Goal: Information Seeking & Learning: Find specific fact

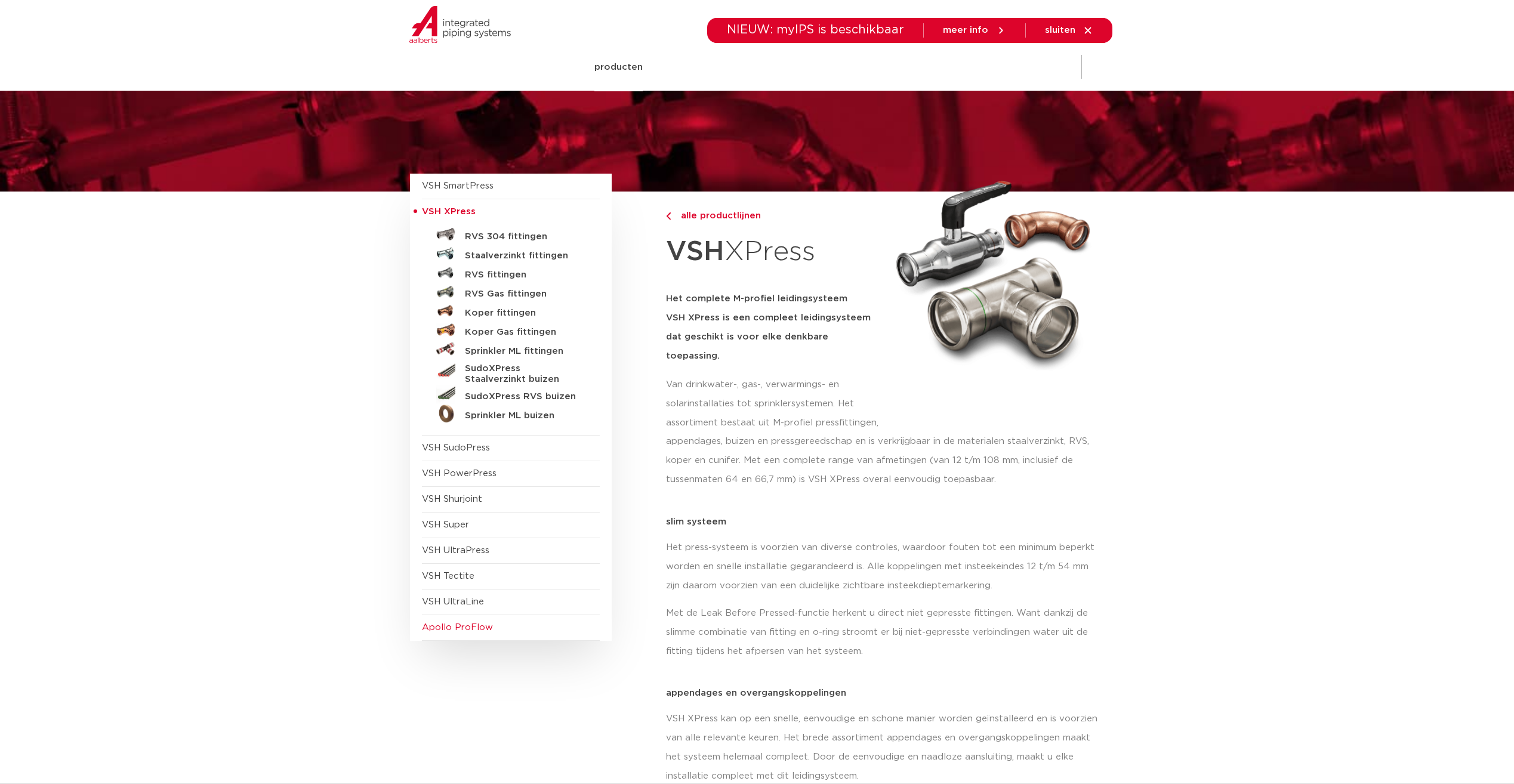
click at [460, 629] on span "Apollo ProFlow" at bounding box center [457, 627] width 71 height 9
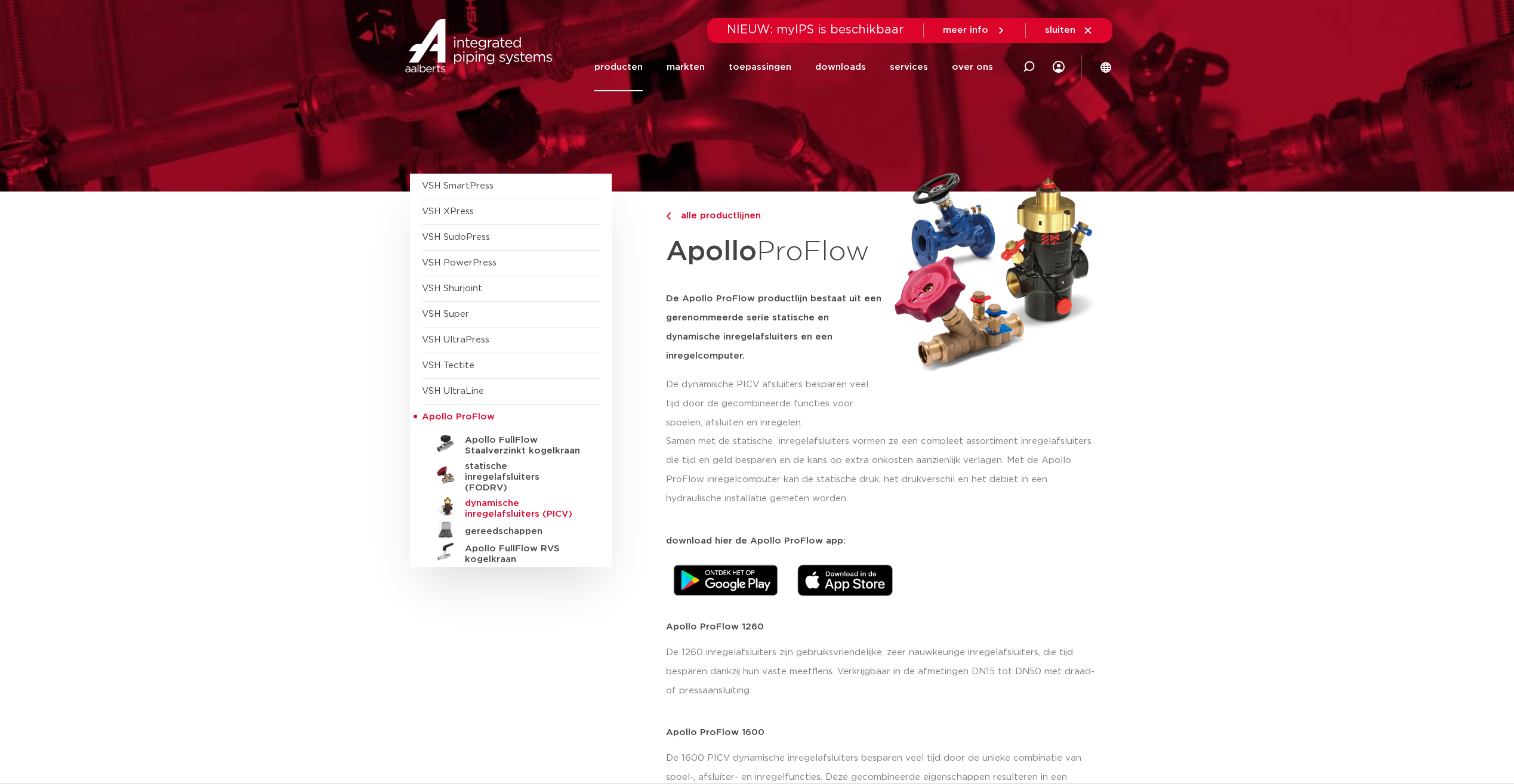
click at [471, 498] on h5 "dynamische inregelafsluiters (PICV)" at bounding box center [524, 509] width 118 height 22
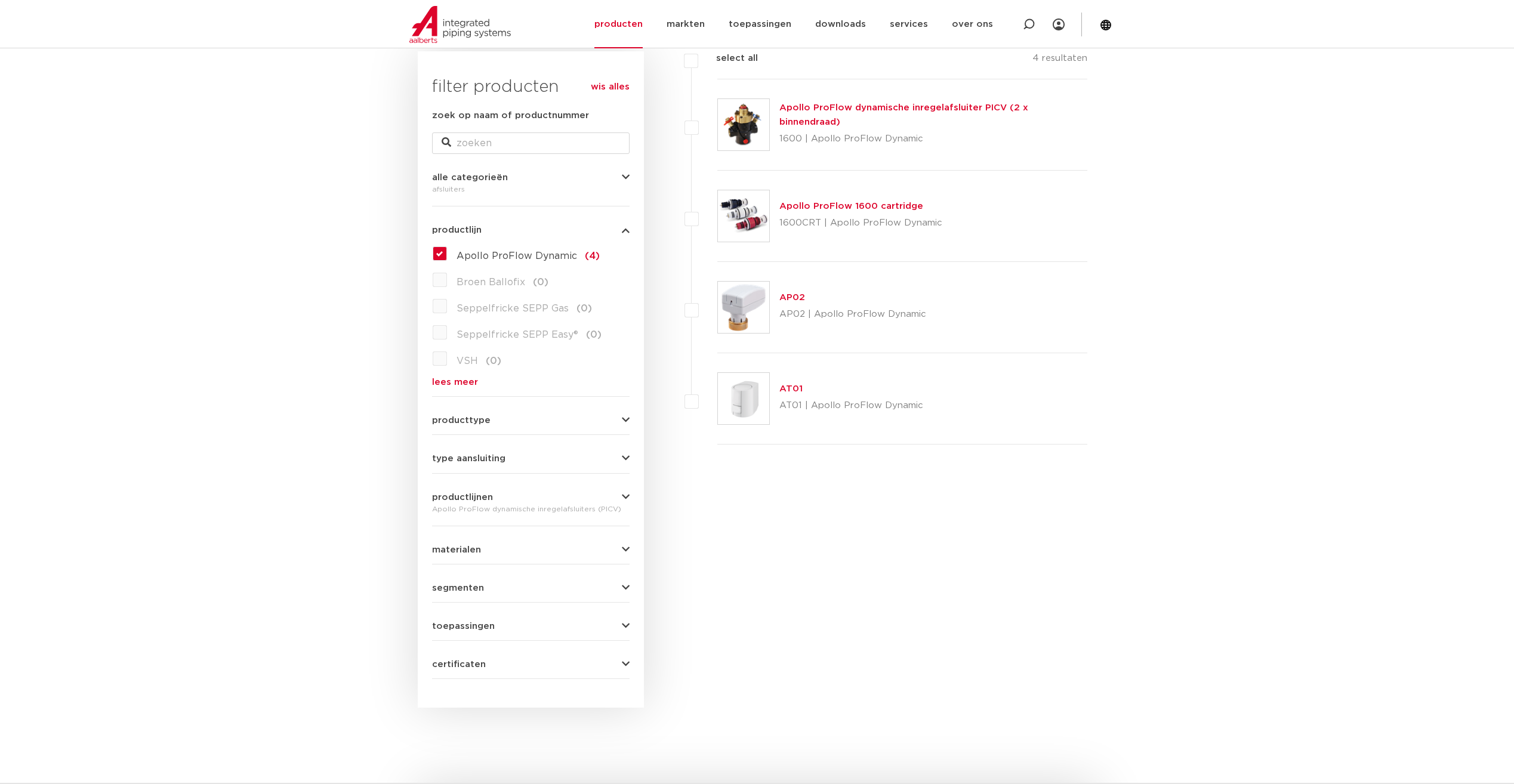
click at [854, 118] on link "Apollo ProFlow dynamische inregelafsluiter PICV (2 x binnendraad)" at bounding box center [904, 114] width 249 height 23
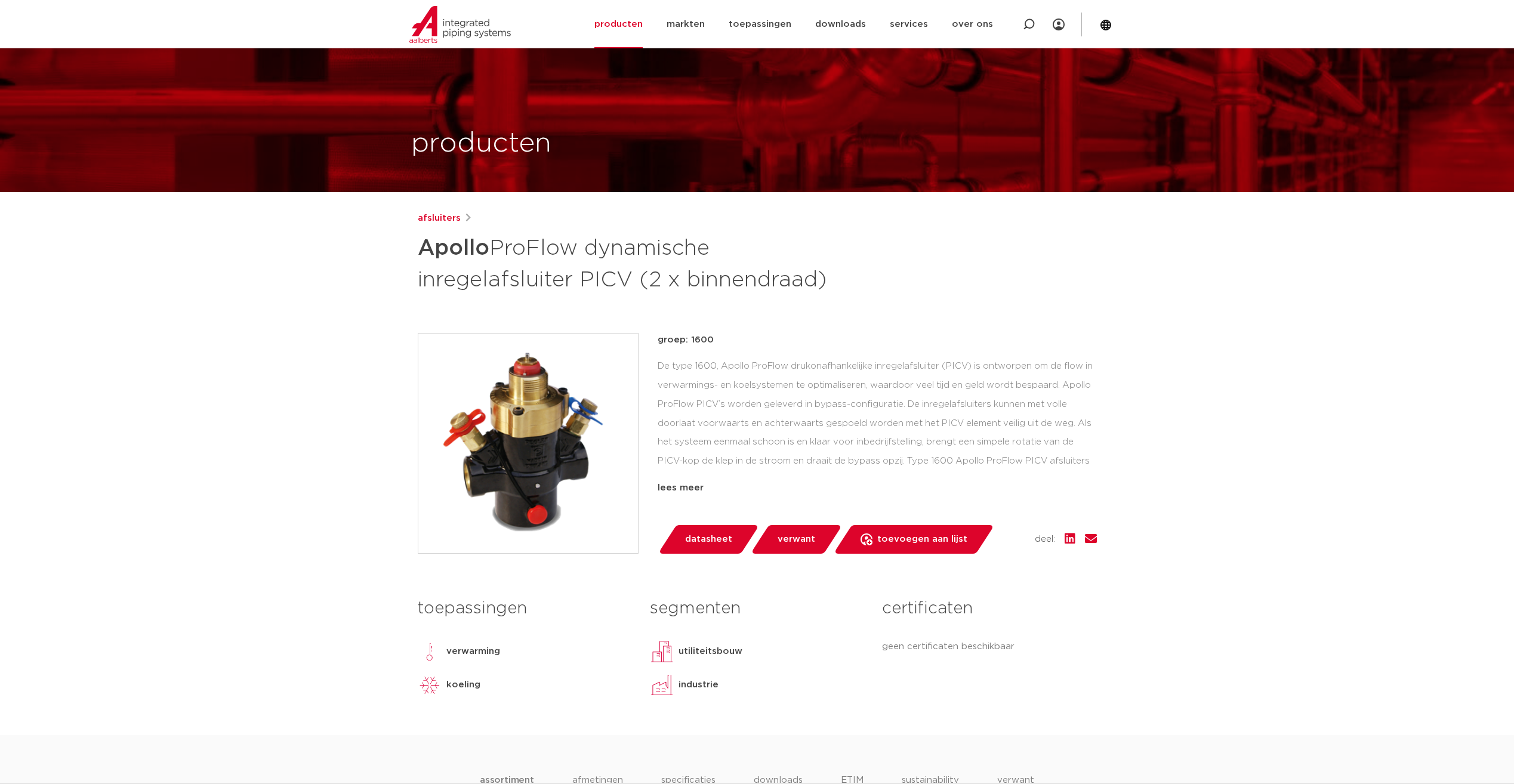
scroll to position [119, 0]
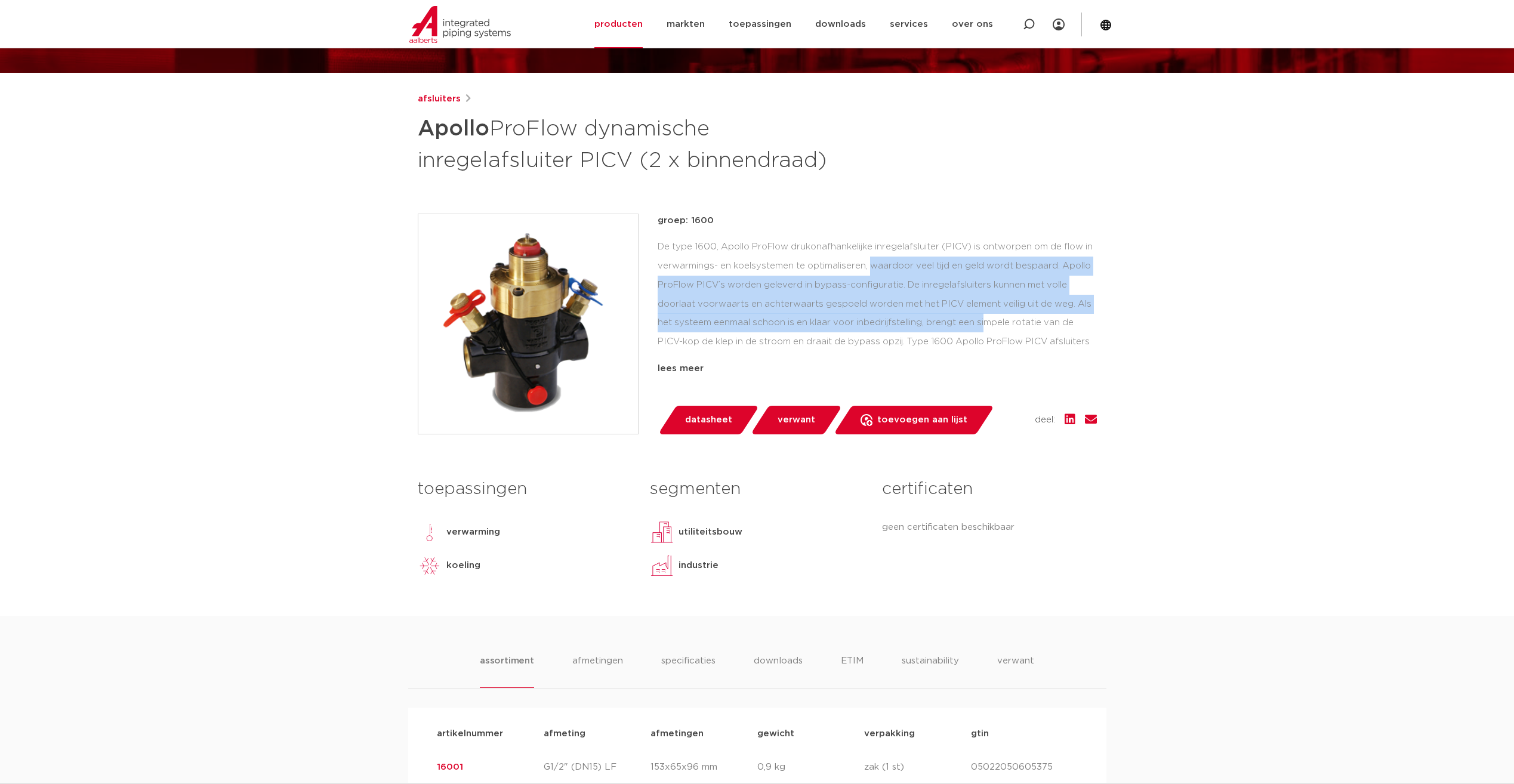
drag, startPoint x: 795, startPoint y: 259, endPoint x: 900, endPoint y: 317, distance: 120.0
click at [900, 317] on div "De type 1600, Apollo ProFlow drukonafhankelijke inregelafsluiter (PICV) is ontw…" at bounding box center [877, 297] width 439 height 119
drag, startPoint x: 900, startPoint y: 317, endPoint x: 748, endPoint y: 302, distance: 152.7
click at [748, 302] on div "De type 1600, Apollo ProFlow drukonafhankelijke inregelafsluiter (PICV) is ontw…" at bounding box center [877, 297] width 439 height 119
drag, startPoint x: 831, startPoint y: 264, endPoint x: 950, endPoint y: 323, distance: 132.8
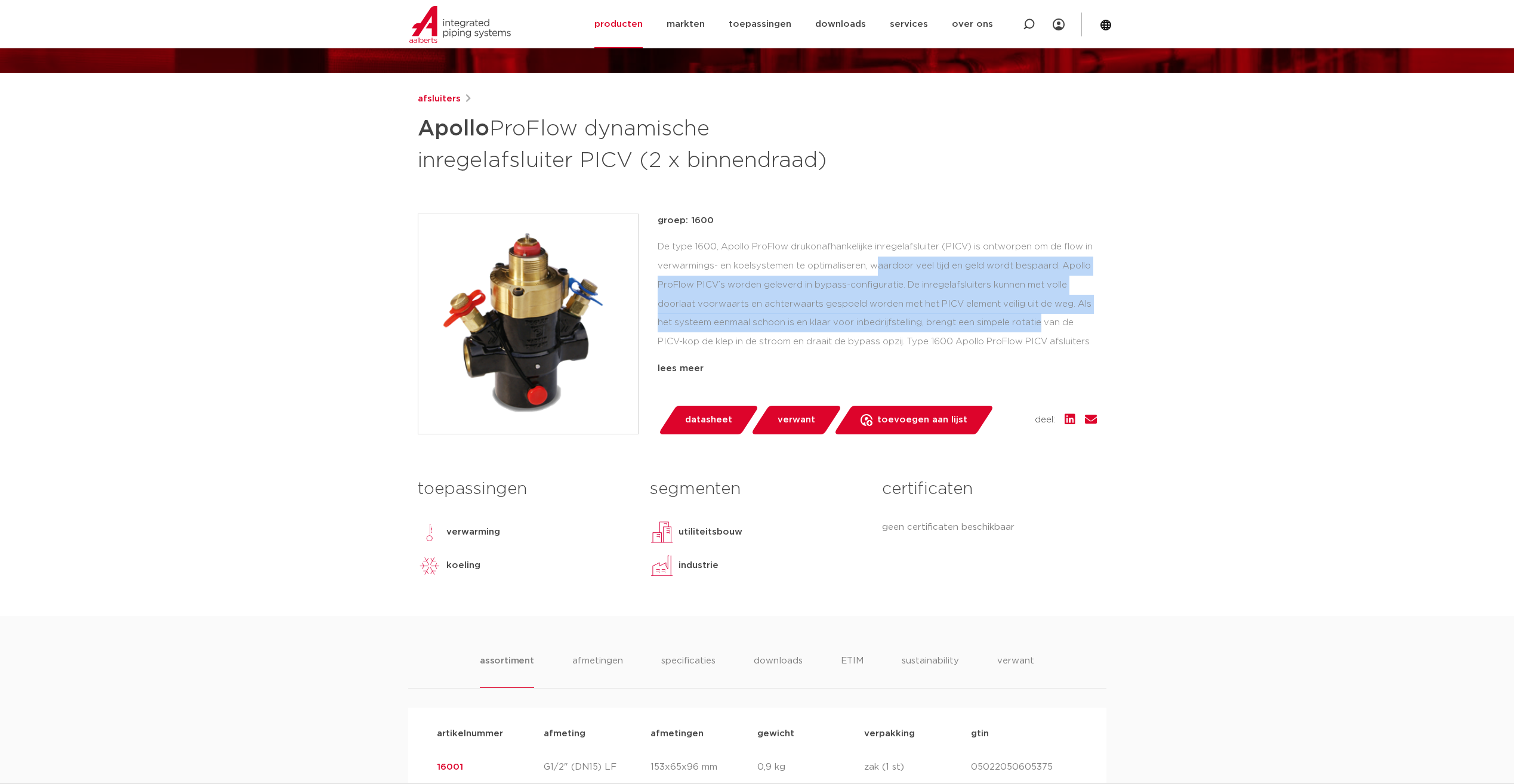
click at [950, 323] on div "De type 1600, Apollo ProFlow drukonafhankelijke inregelafsluiter (PICV) is ontw…" at bounding box center [877, 297] width 439 height 119
drag, startPoint x: 950, startPoint y: 323, endPoint x: 799, endPoint y: 307, distance: 151.8
click at [799, 309] on div "De type 1600, Apollo ProFlow drukonafhankelijke inregelafsluiter (PICV) is ontw…" at bounding box center [877, 297] width 439 height 119
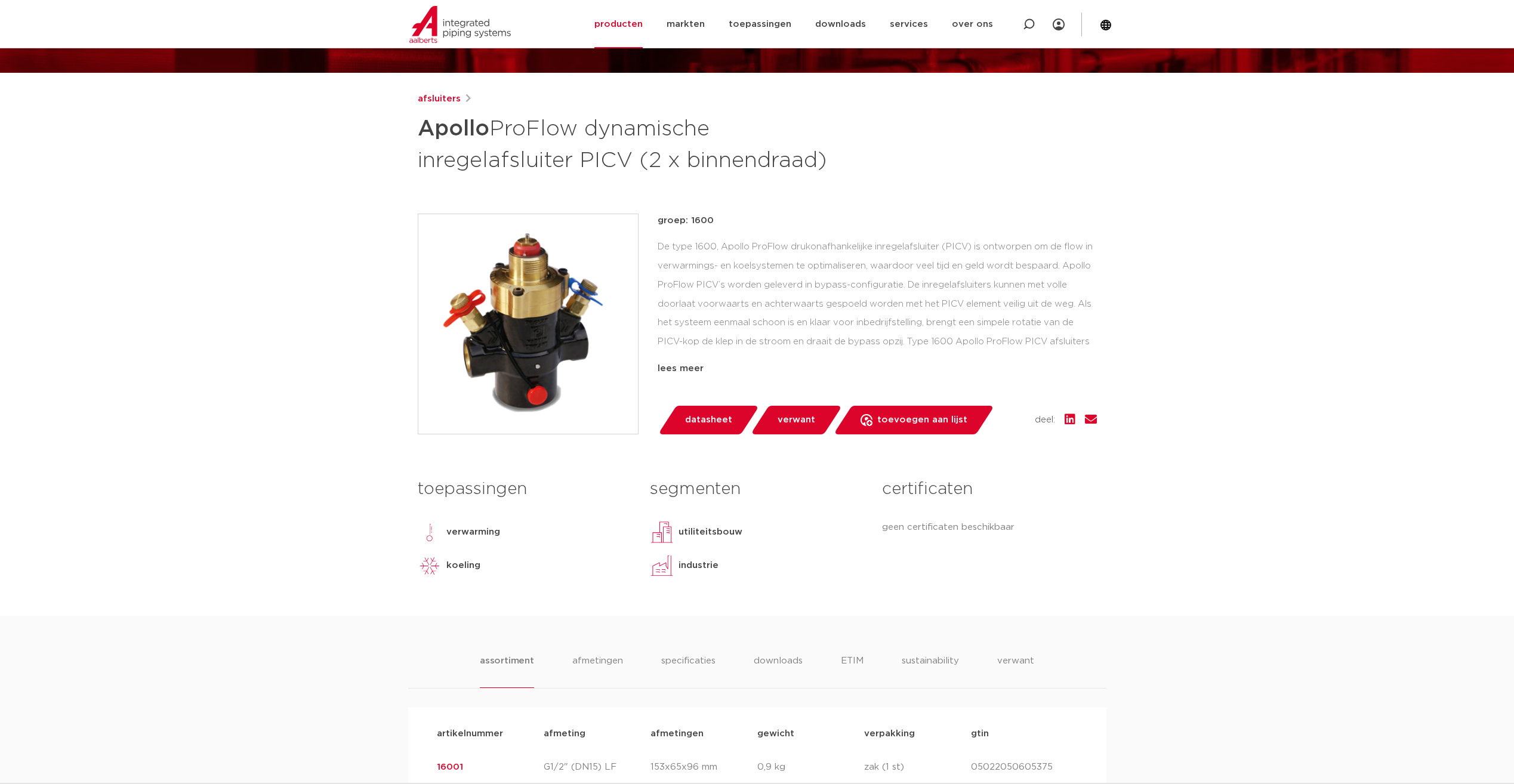
scroll to position [179, 0]
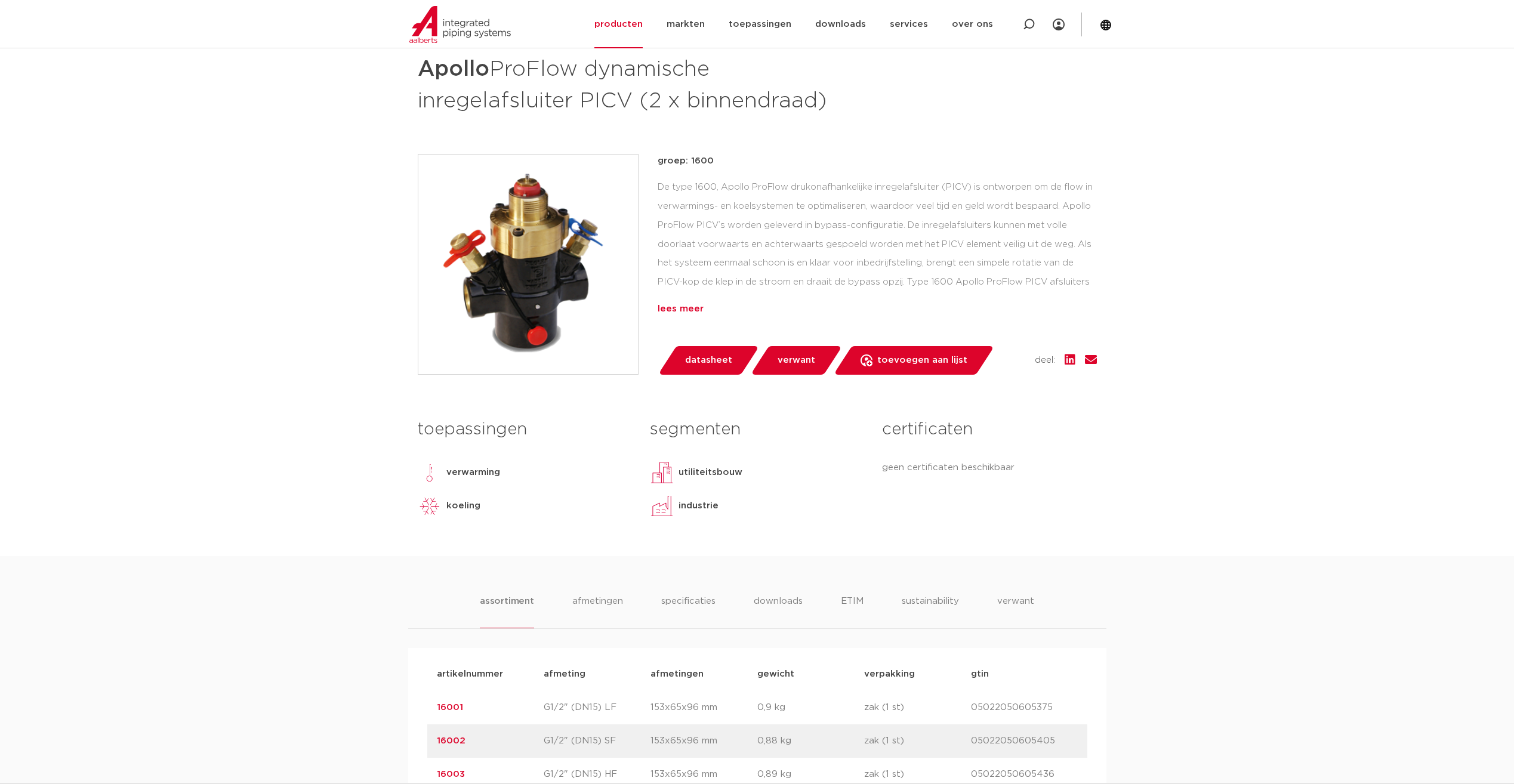
click at [689, 311] on div "lees meer" at bounding box center [877, 309] width 439 height 14
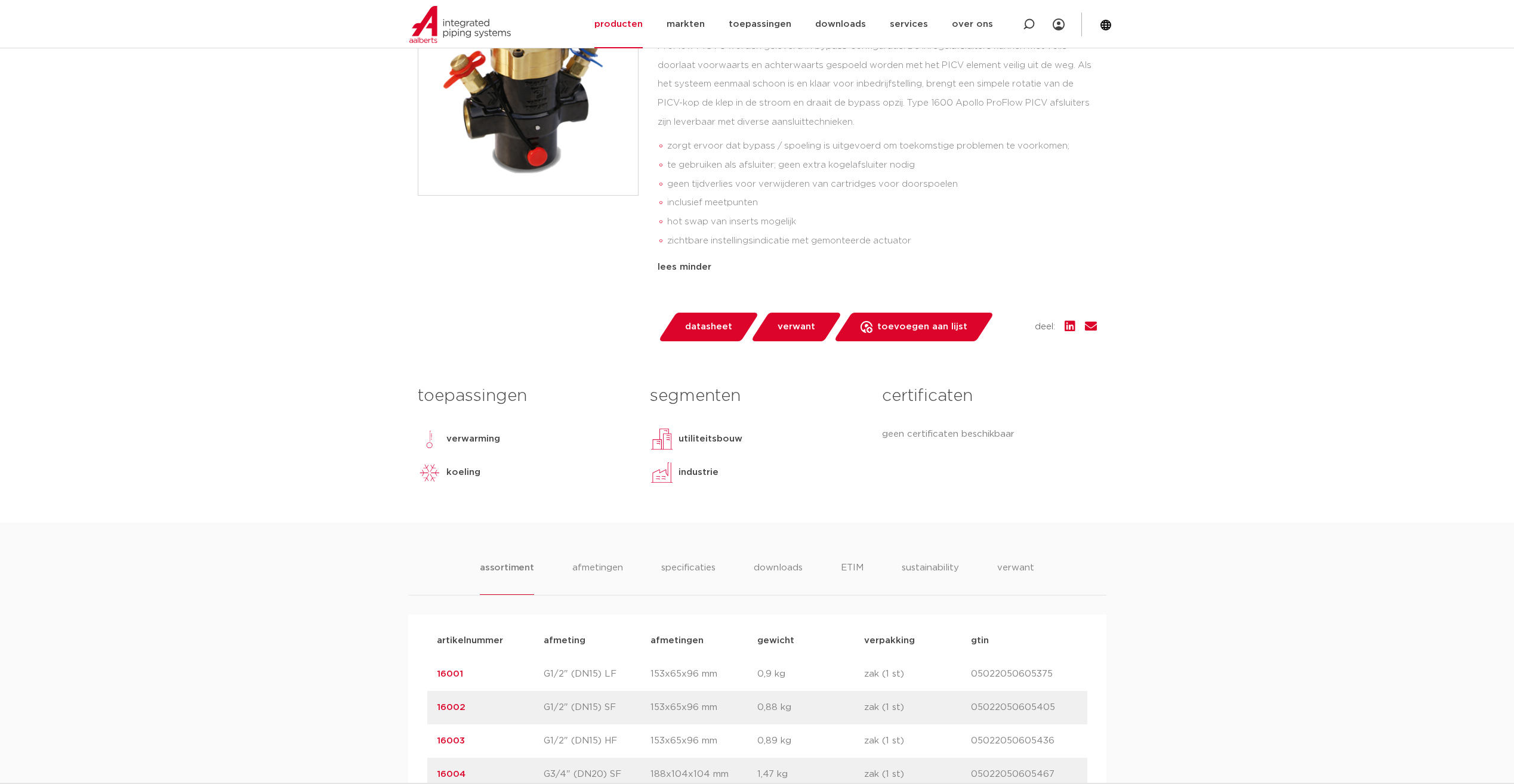
scroll to position [537, 0]
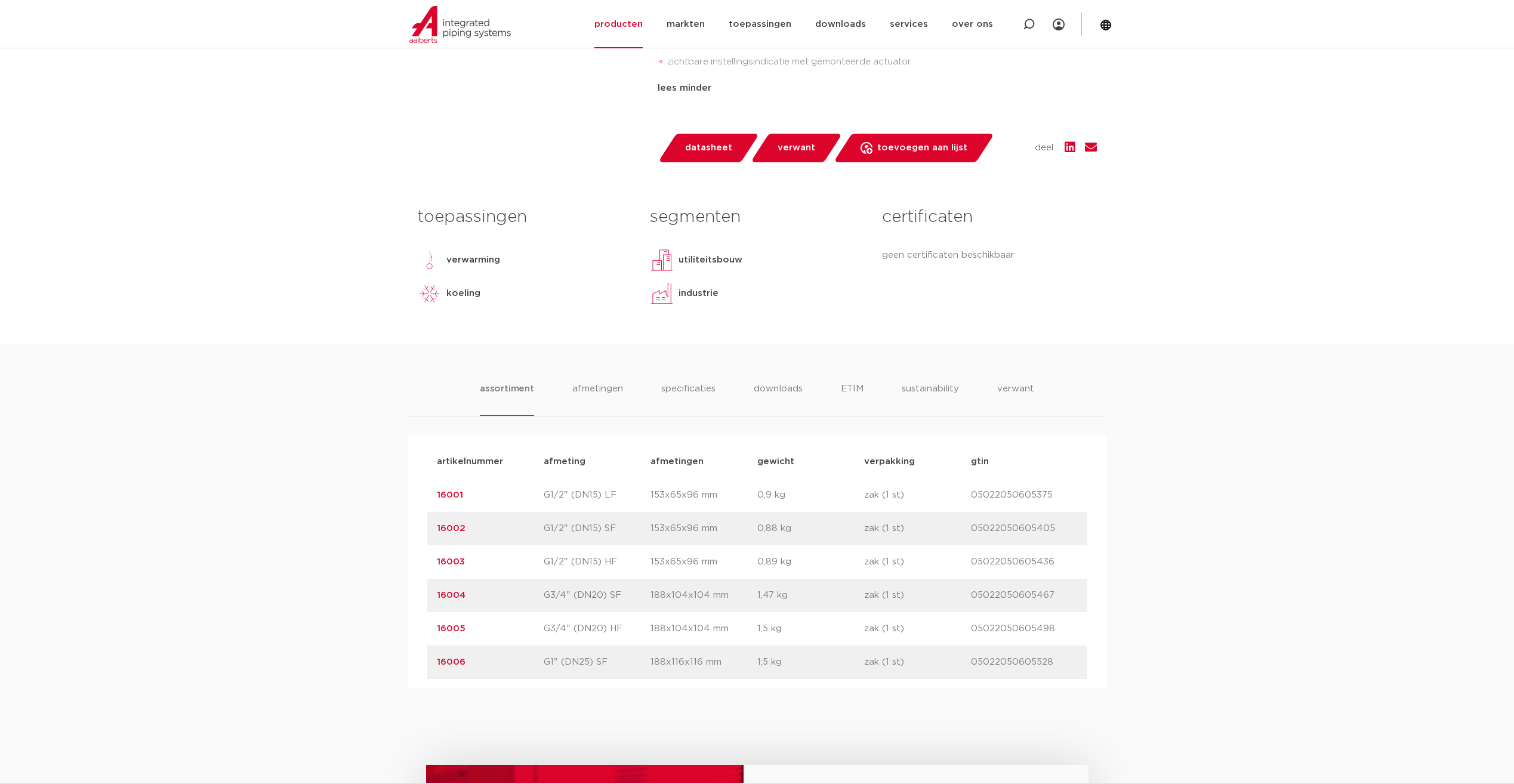
drag, startPoint x: 557, startPoint y: 597, endPoint x: 605, endPoint y: 605, distance: 48.7
click at [605, 605] on div "artikelnummer 16004 afmeting G3/4" (DN20) SF afmetingen 188x104x104 mm gewicht …" at bounding box center [757, 595] width 660 height 33
drag, startPoint x: 489, startPoint y: 663, endPoint x: 444, endPoint y: 665, distance: 45.0
click at [444, 665] on p "16006" at bounding box center [490, 661] width 107 height 14
drag, startPoint x: 444, startPoint y: 665, endPoint x: 476, endPoint y: 671, distance: 32.6
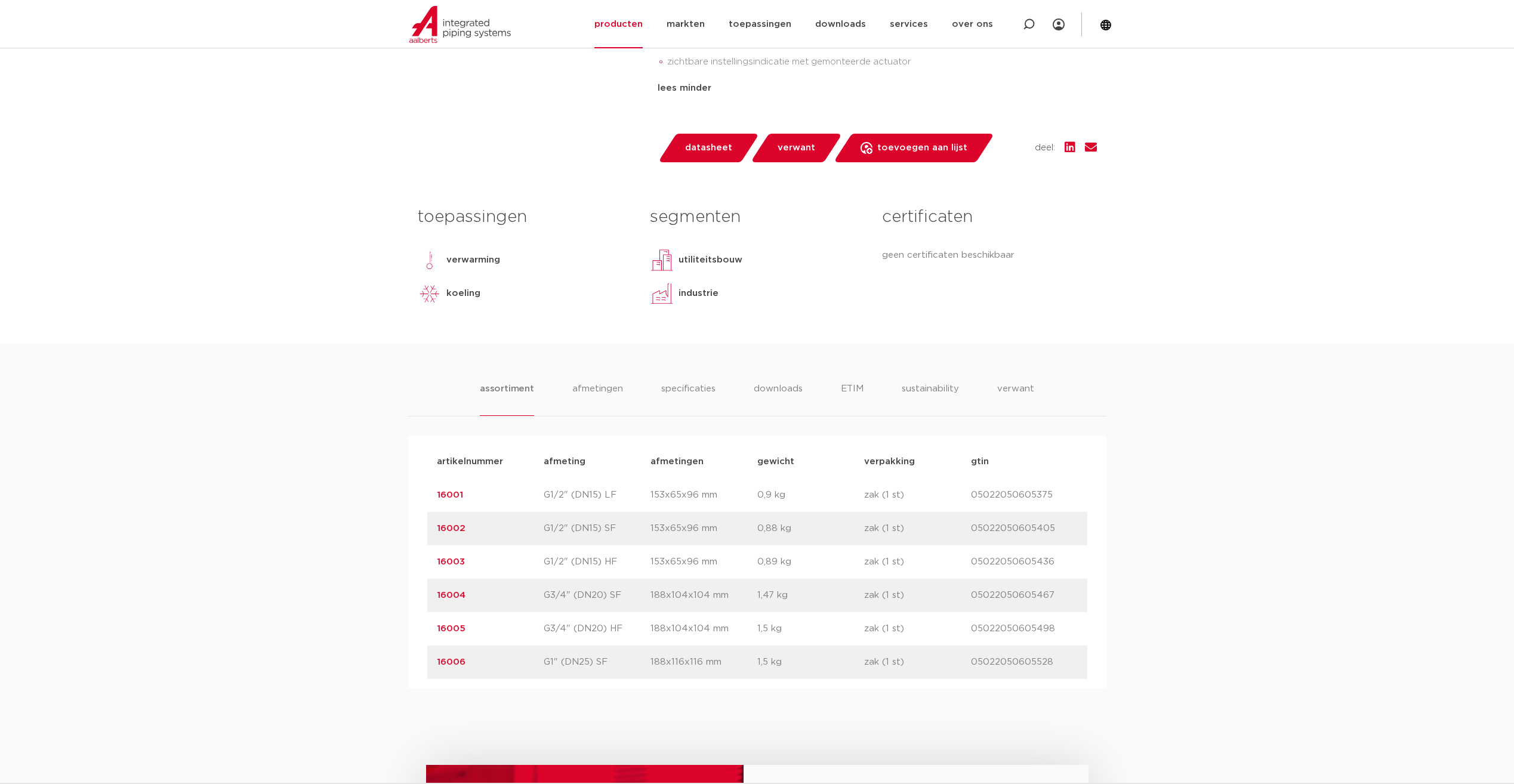
click at [476, 671] on div "artikelnummer 16006 afmeting G1" (DN25) SF afmetingen 188x116x116 mm gewicht 1,…" at bounding box center [757, 662] width 660 height 33
click at [445, 674] on div "artikelnummer 16006 afmeting G1" (DN25) SF afmetingen 188x116x116 mm gewicht 1,…" at bounding box center [757, 662] width 660 height 33
drag, startPoint x: 471, startPoint y: 661, endPoint x: 434, endPoint y: 664, distance: 37.1
click at [434, 664] on div "artikelnummer 16006 afmeting G1" (DN25) SF afmetingen 188x116x116 mm gewicht 1,…" at bounding box center [757, 662] width 660 height 33
drag, startPoint x: 434, startPoint y: 664, endPoint x: 441, endPoint y: 660, distance: 8.1
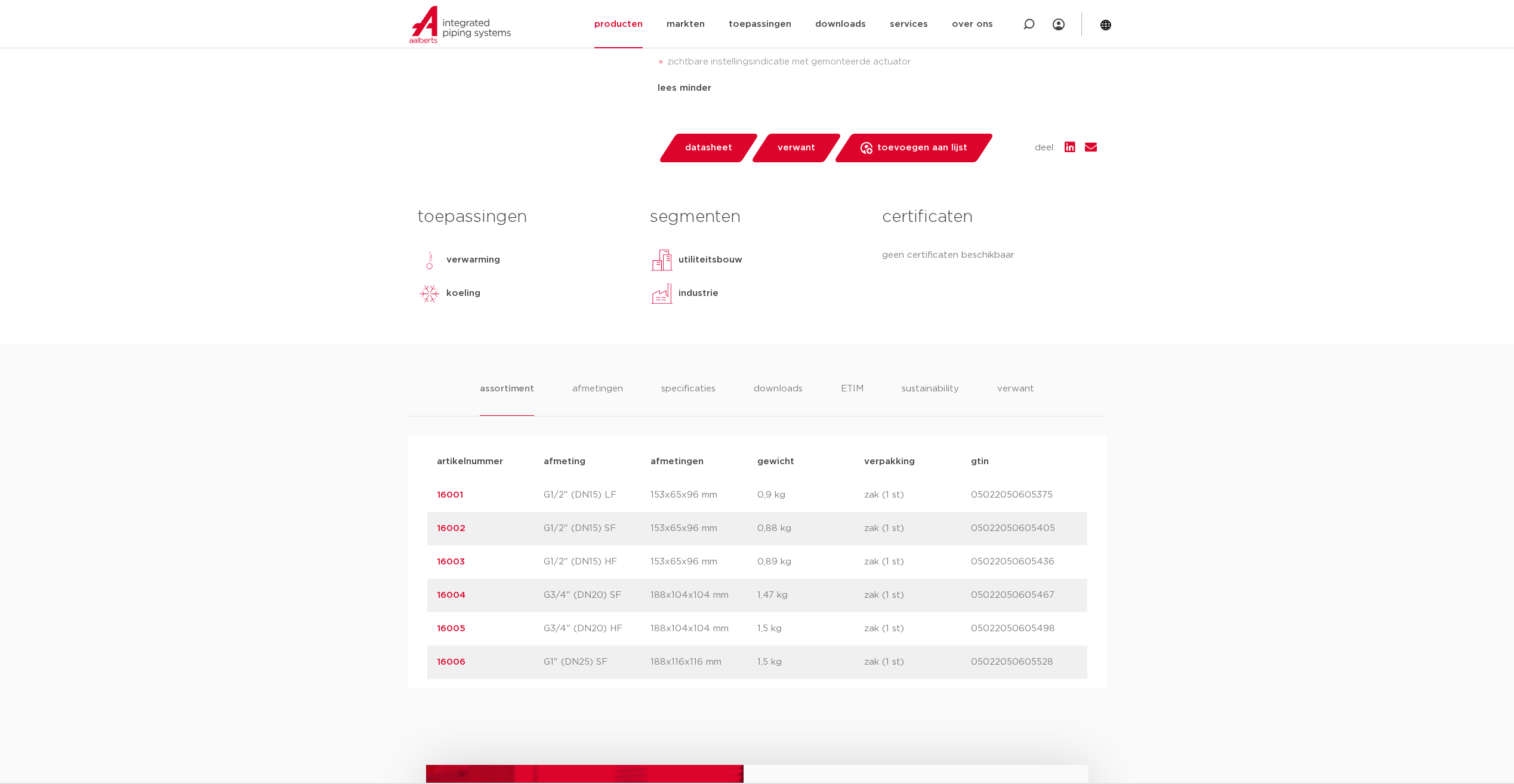
copy link "16006"
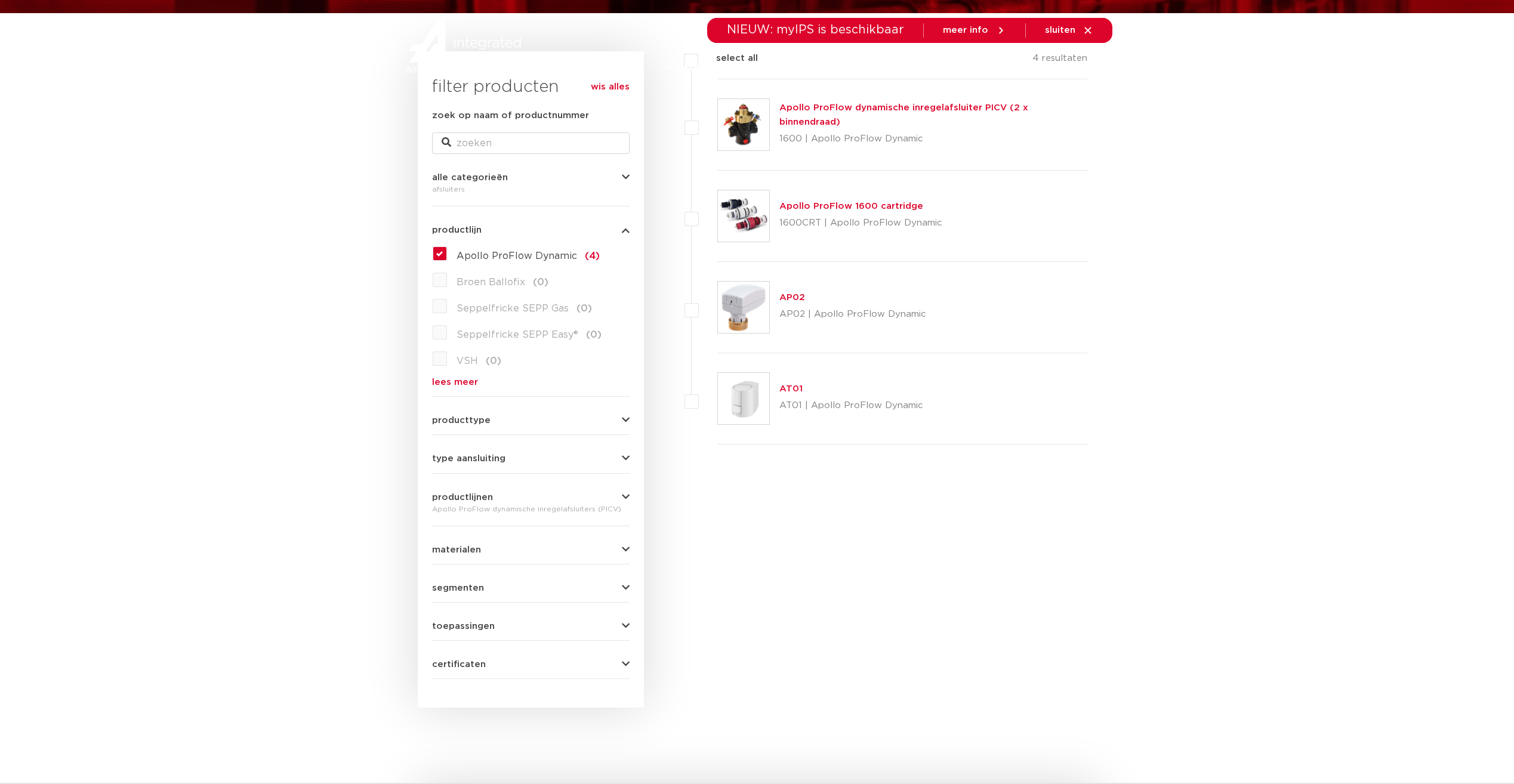
click at [795, 296] on link "AP02" at bounding box center [792, 297] width 26 height 9
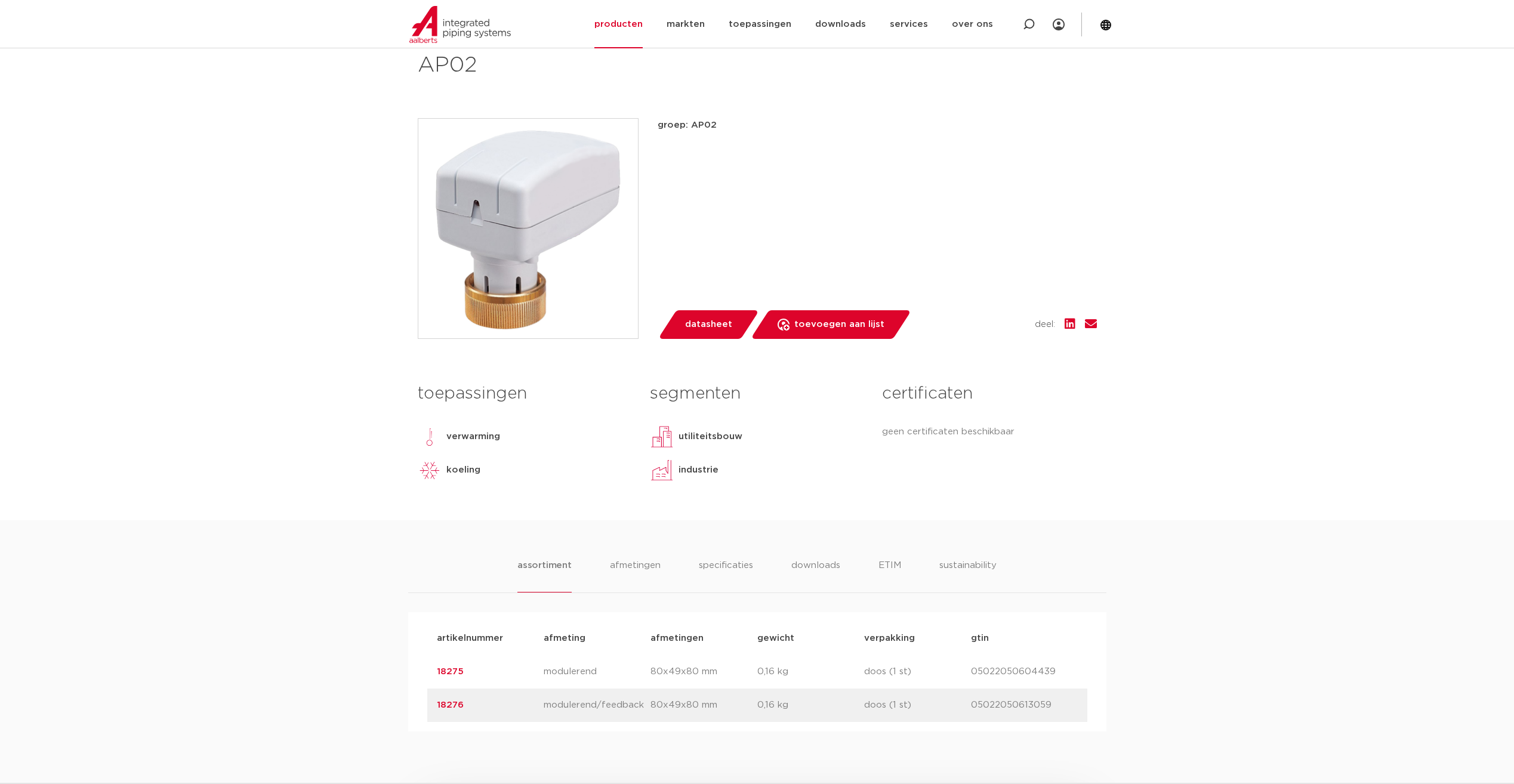
scroll to position [358, 0]
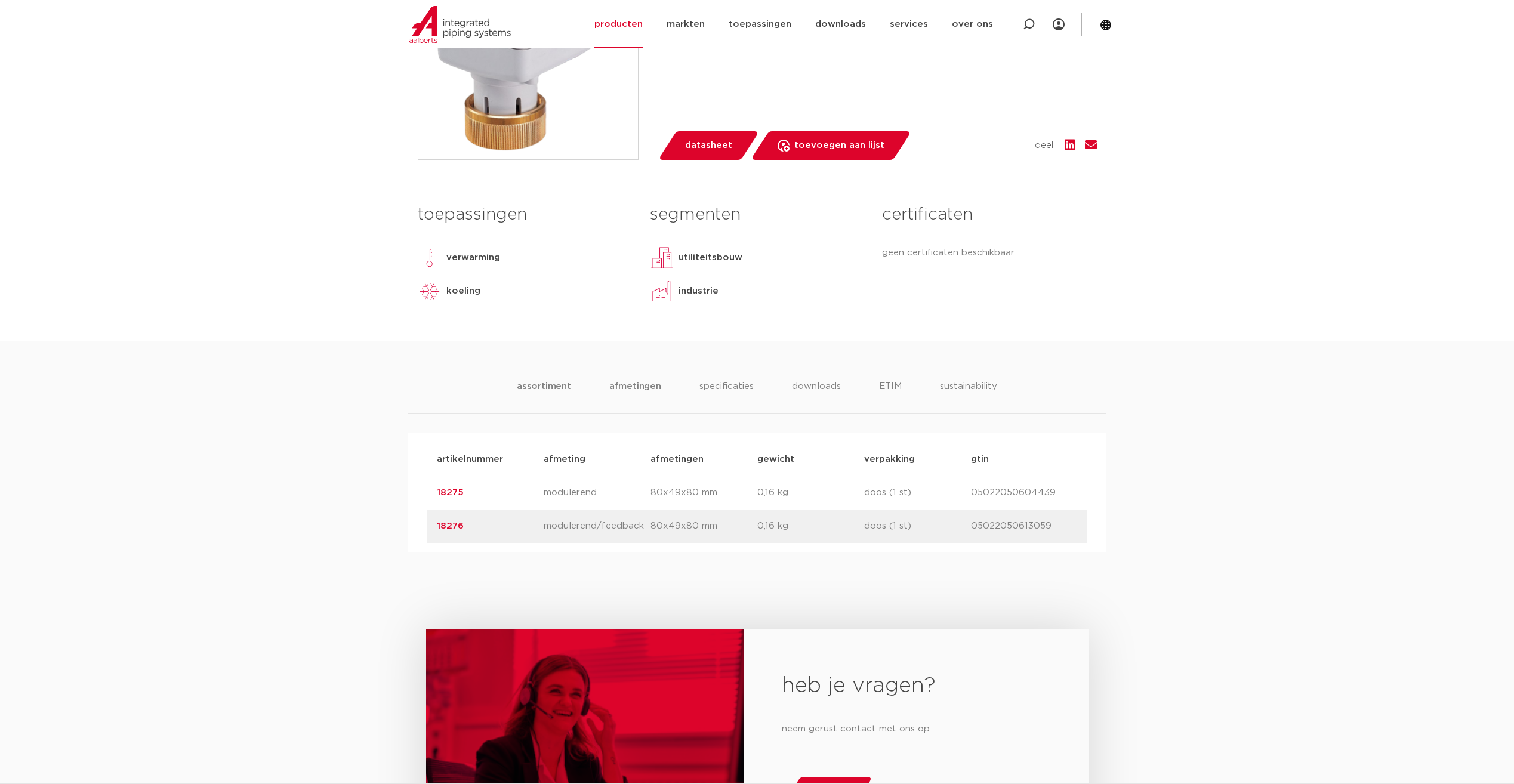
drag, startPoint x: 629, startPoint y: 387, endPoint x: 647, endPoint y: 387, distance: 18.0
click at [629, 387] on li "afmetingen" at bounding box center [635, 396] width 52 height 34
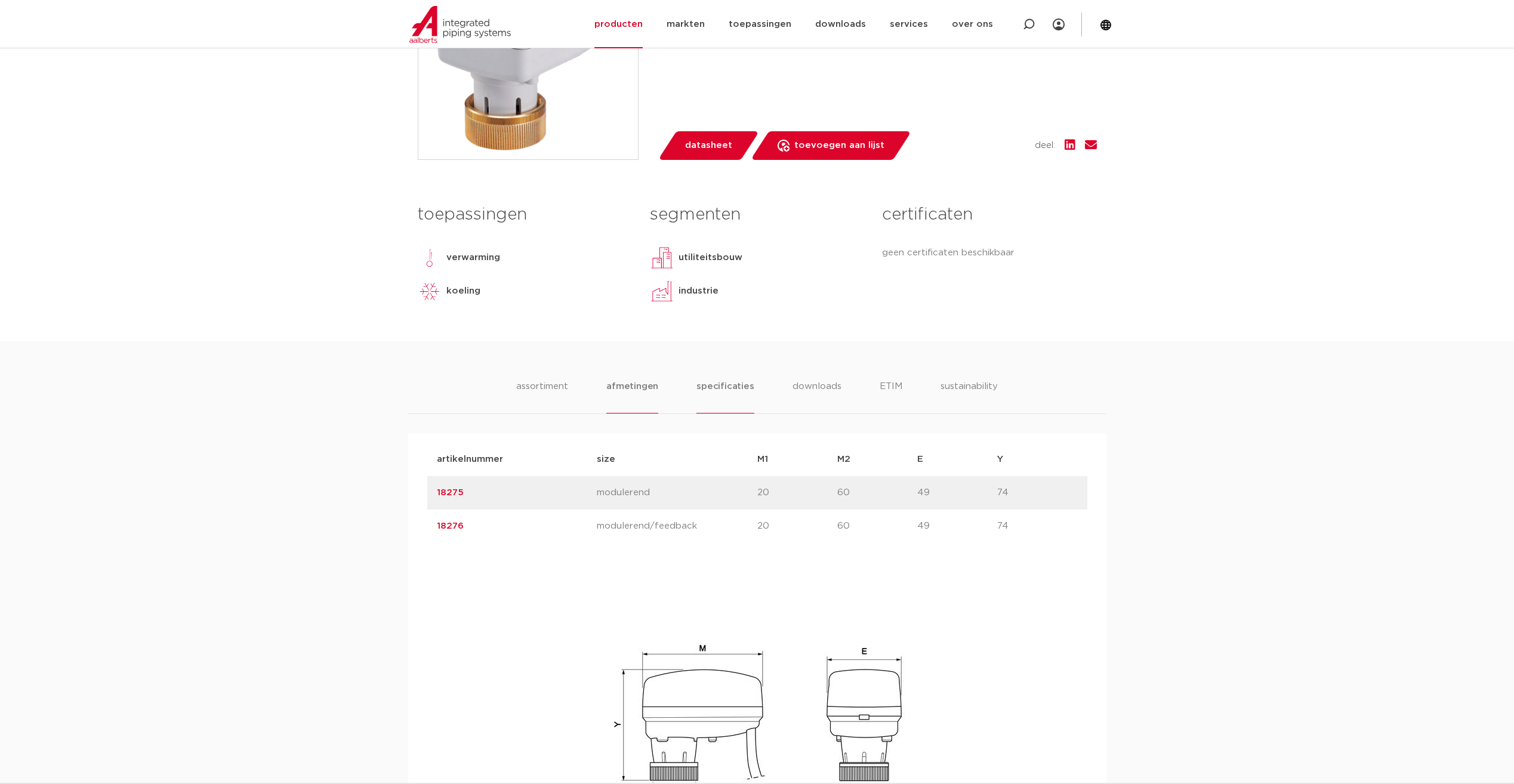
click at [719, 387] on li "specificaties" at bounding box center [725, 396] width 57 height 34
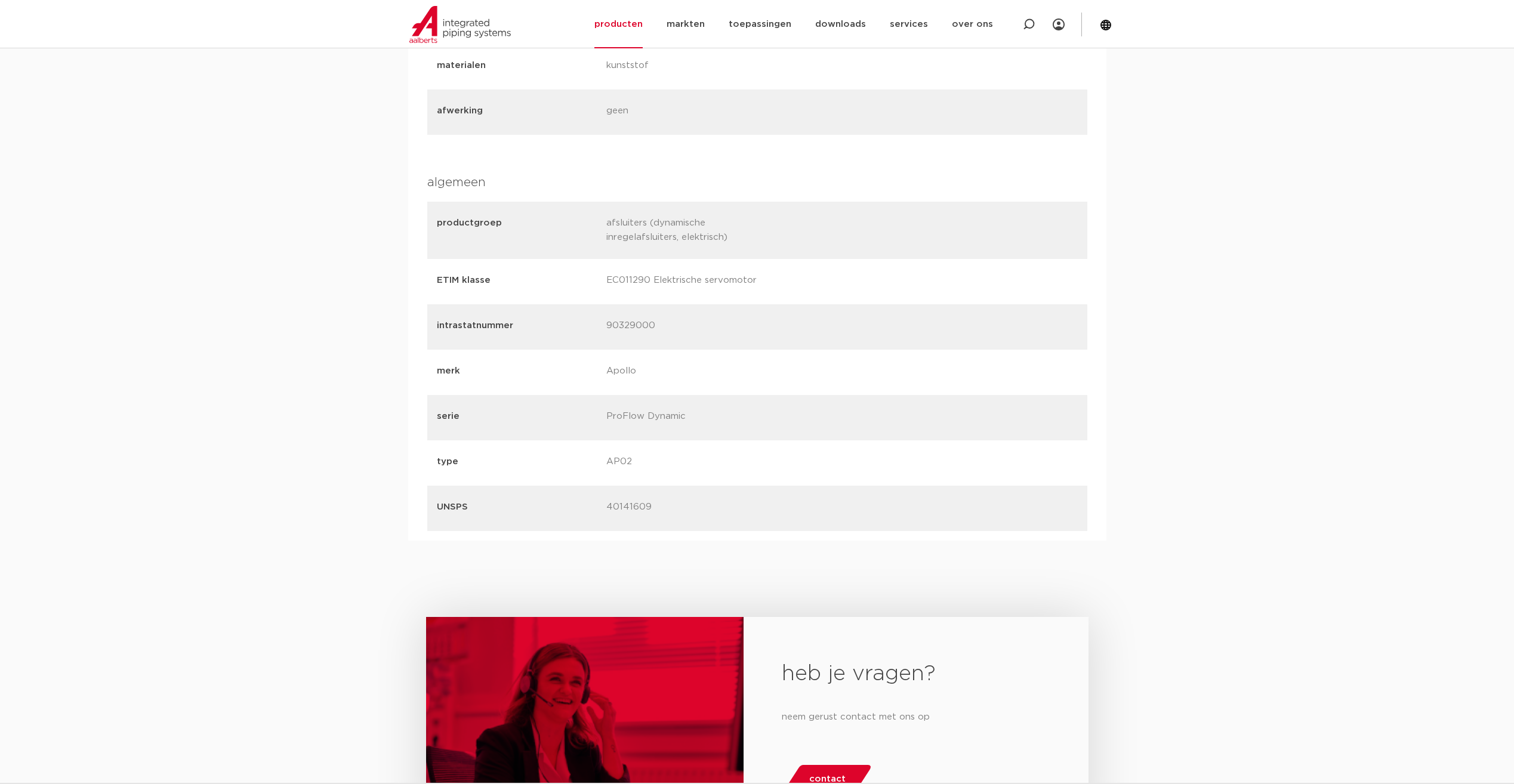
scroll to position [597, 0]
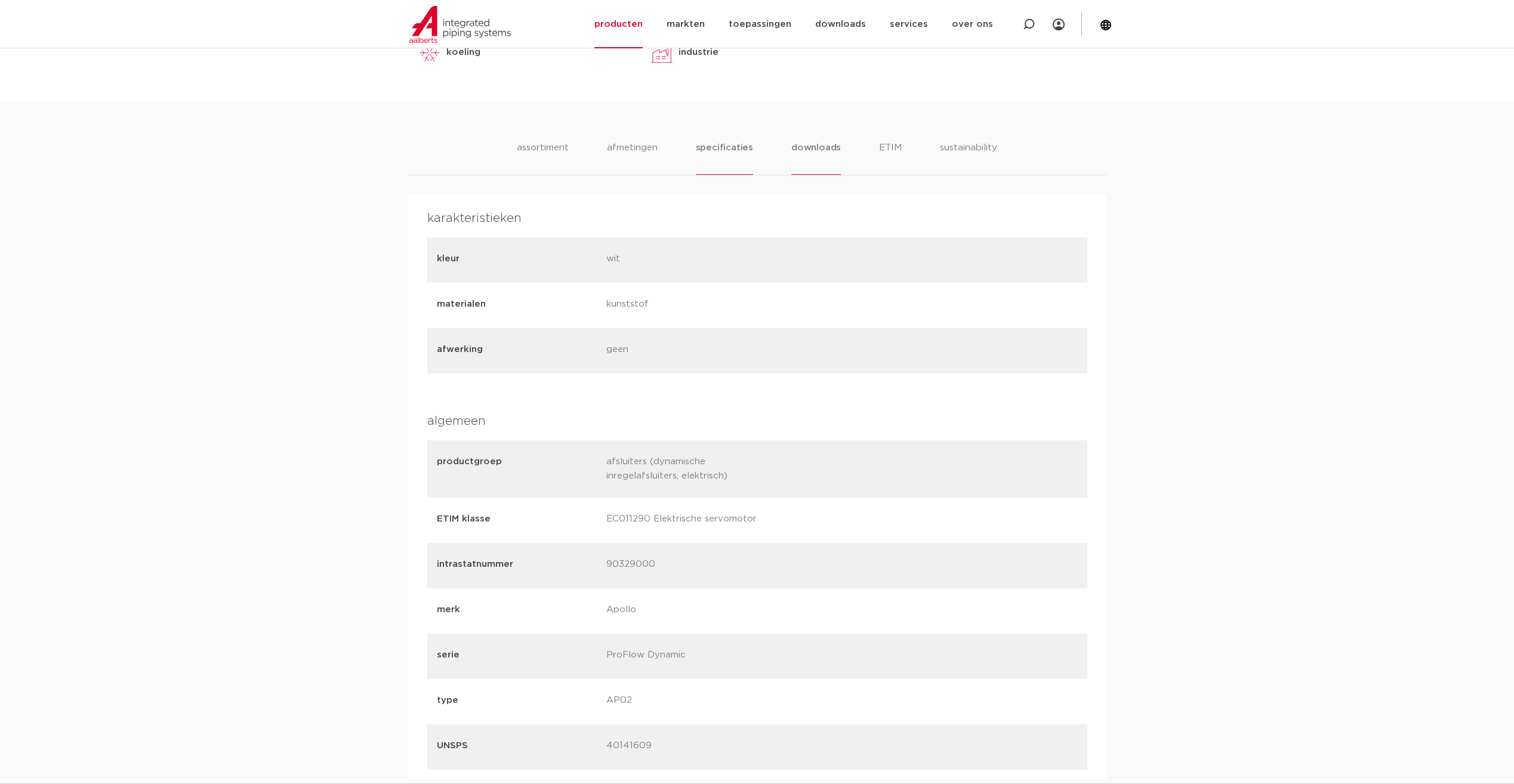
click at [810, 147] on li "downloads" at bounding box center [816, 158] width 50 height 34
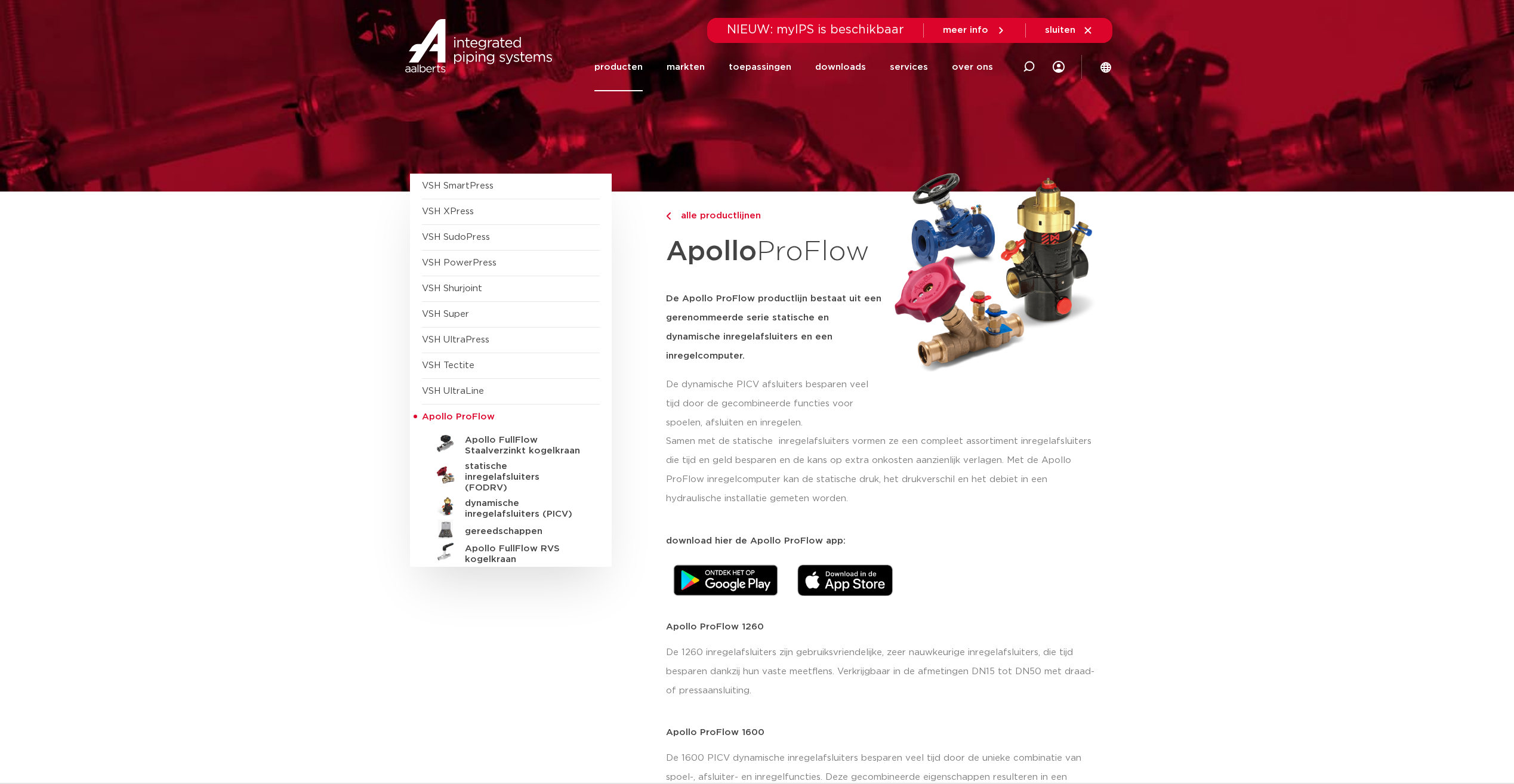
click at [445, 412] on span "Apollo ProFlow" at bounding box center [458, 416] width 73 height 9
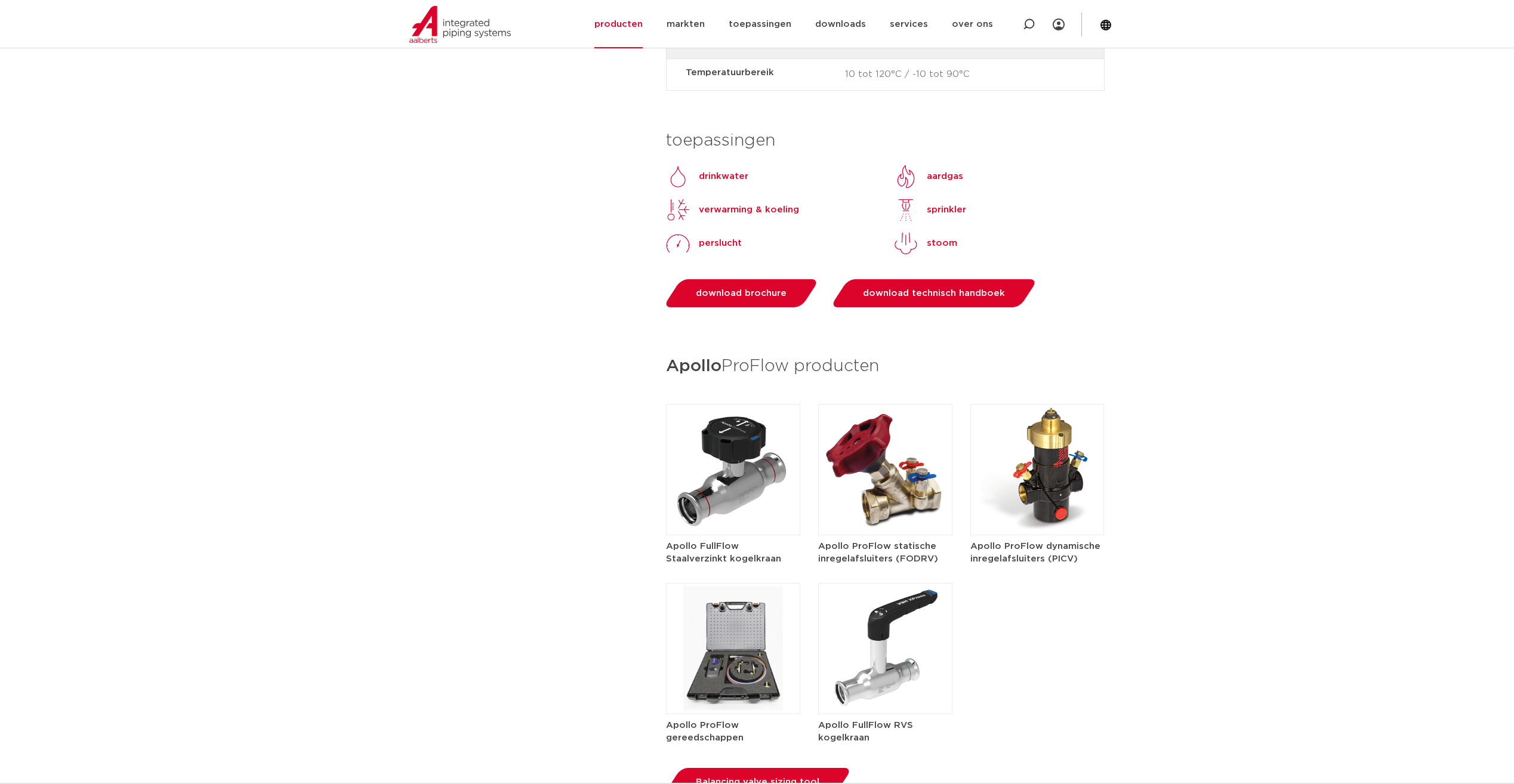
scroll to position [1610, 0]
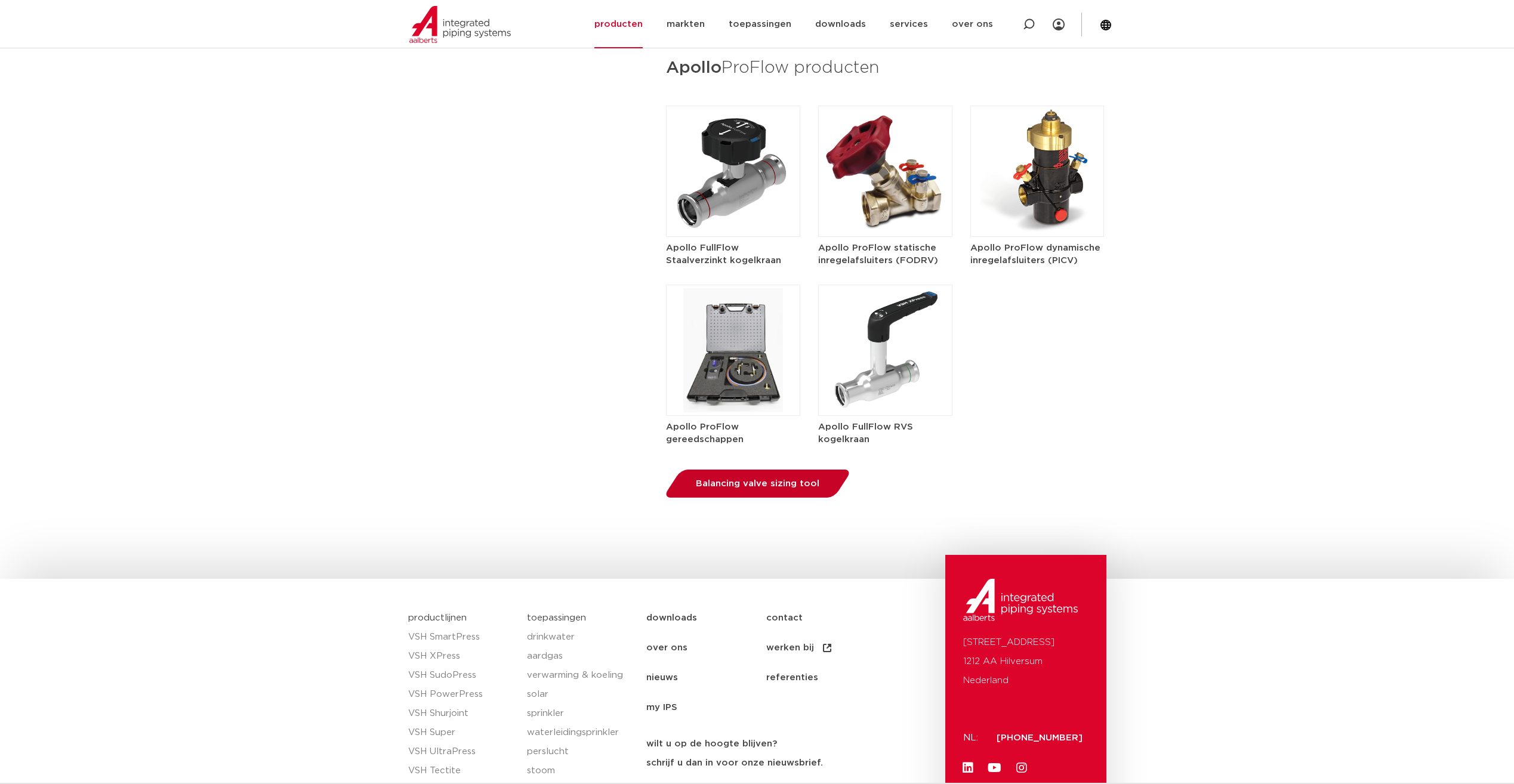
click at [784, 470] on link "Balancing valve sizing tool" at bounding box center [758, 484] width 190 height 28
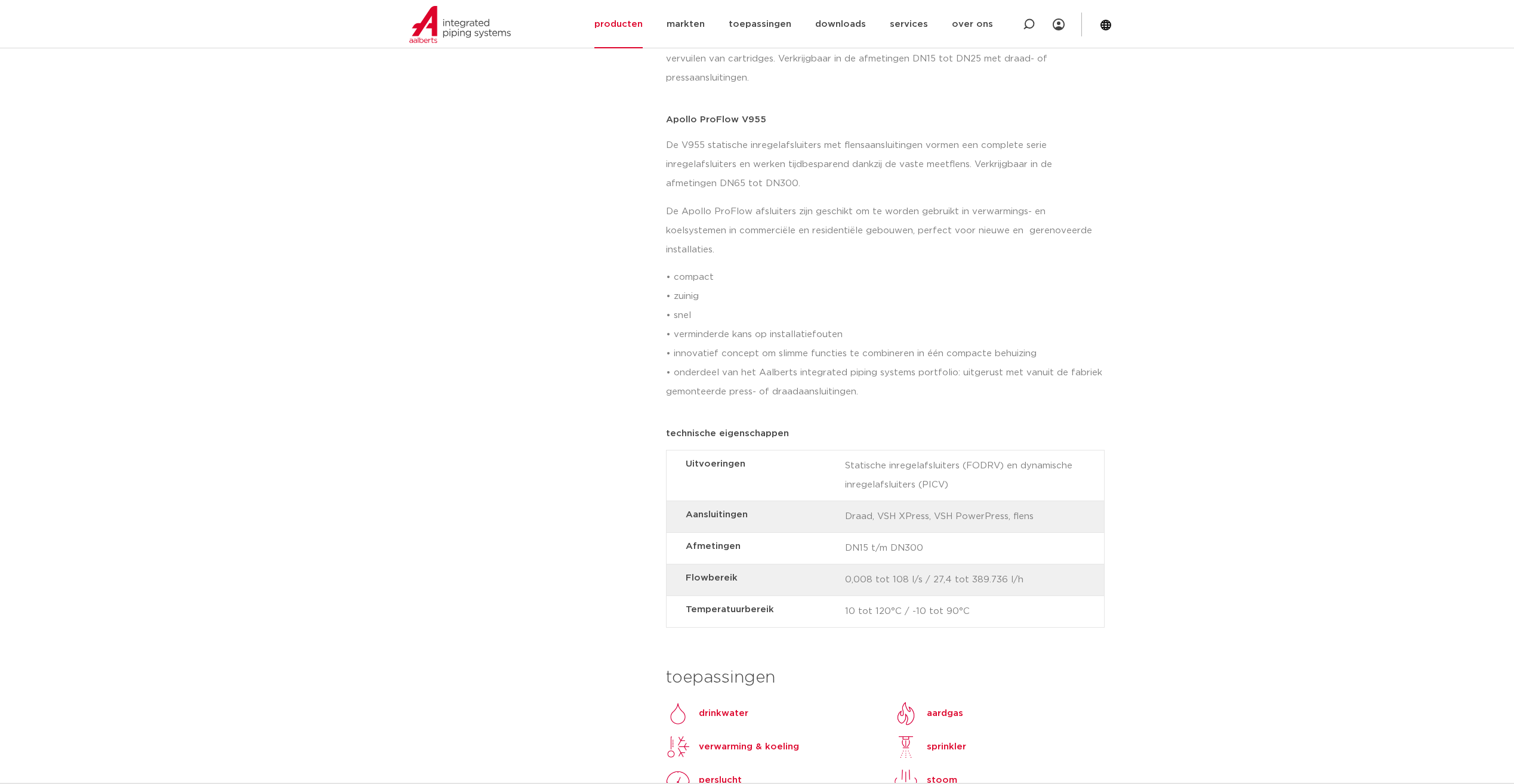
scroll to position [1074, 0]
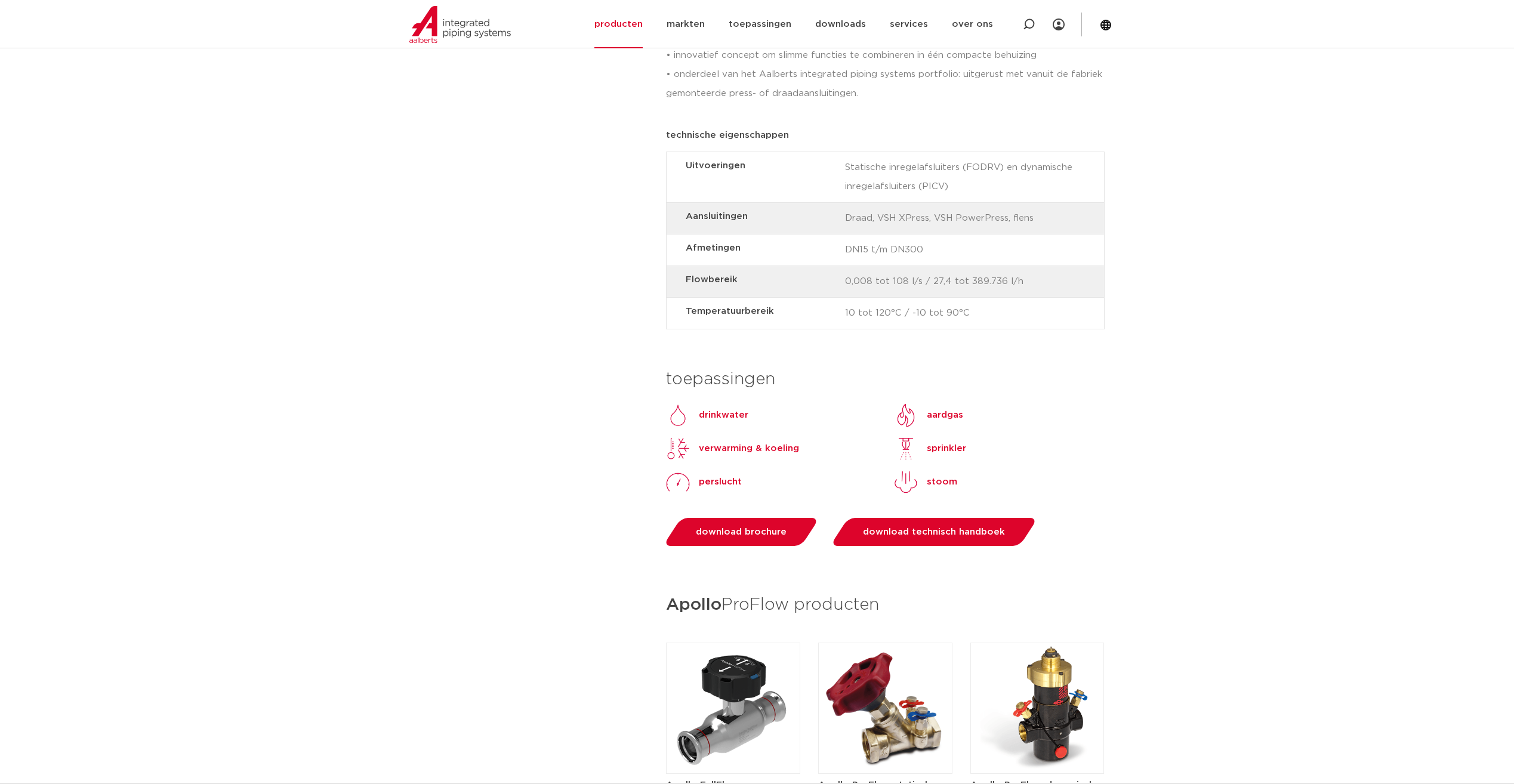
click at [1036, 653] on img at bounding box center [1038, 708] width 134 height 131
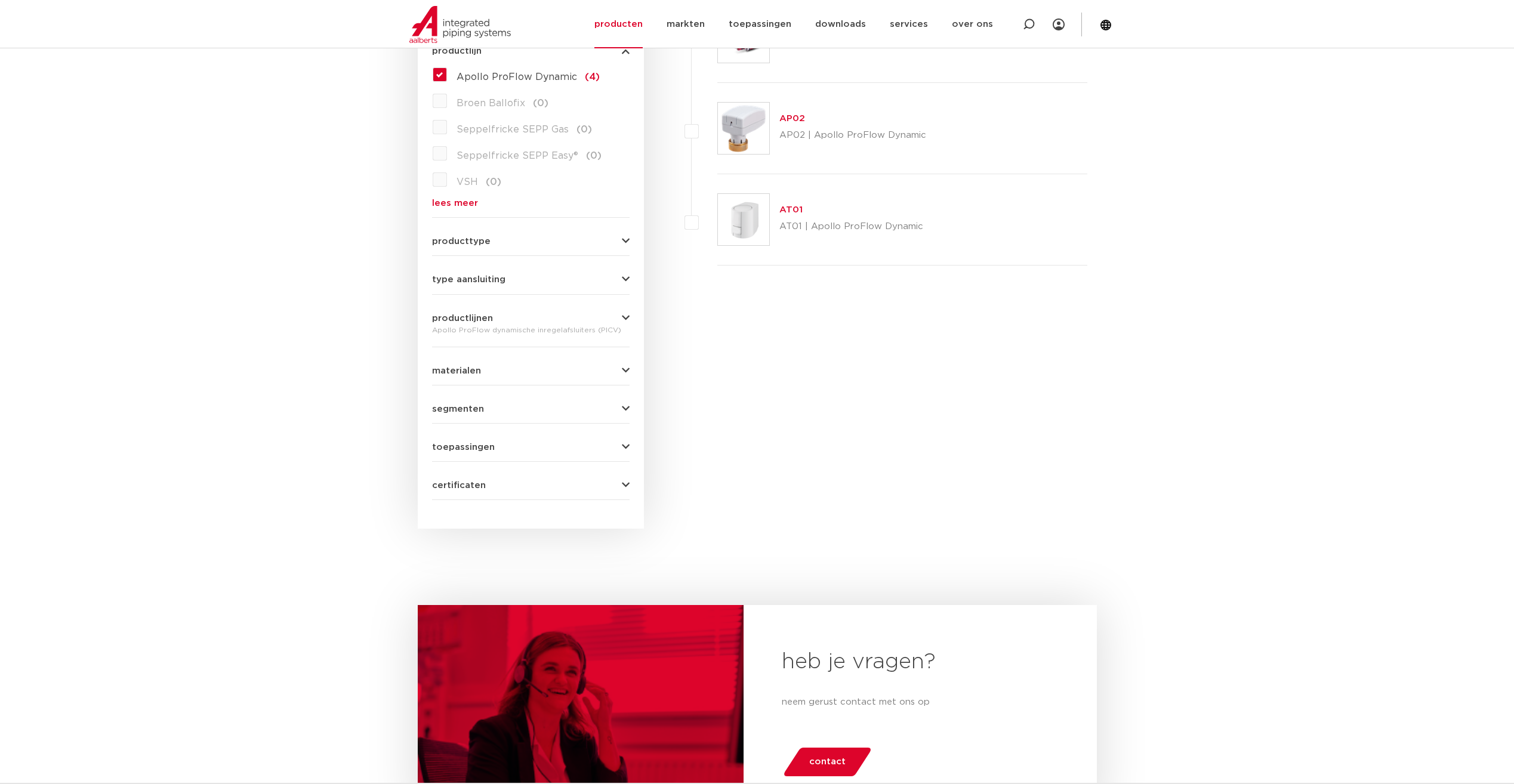
scroll to position [119, 0]
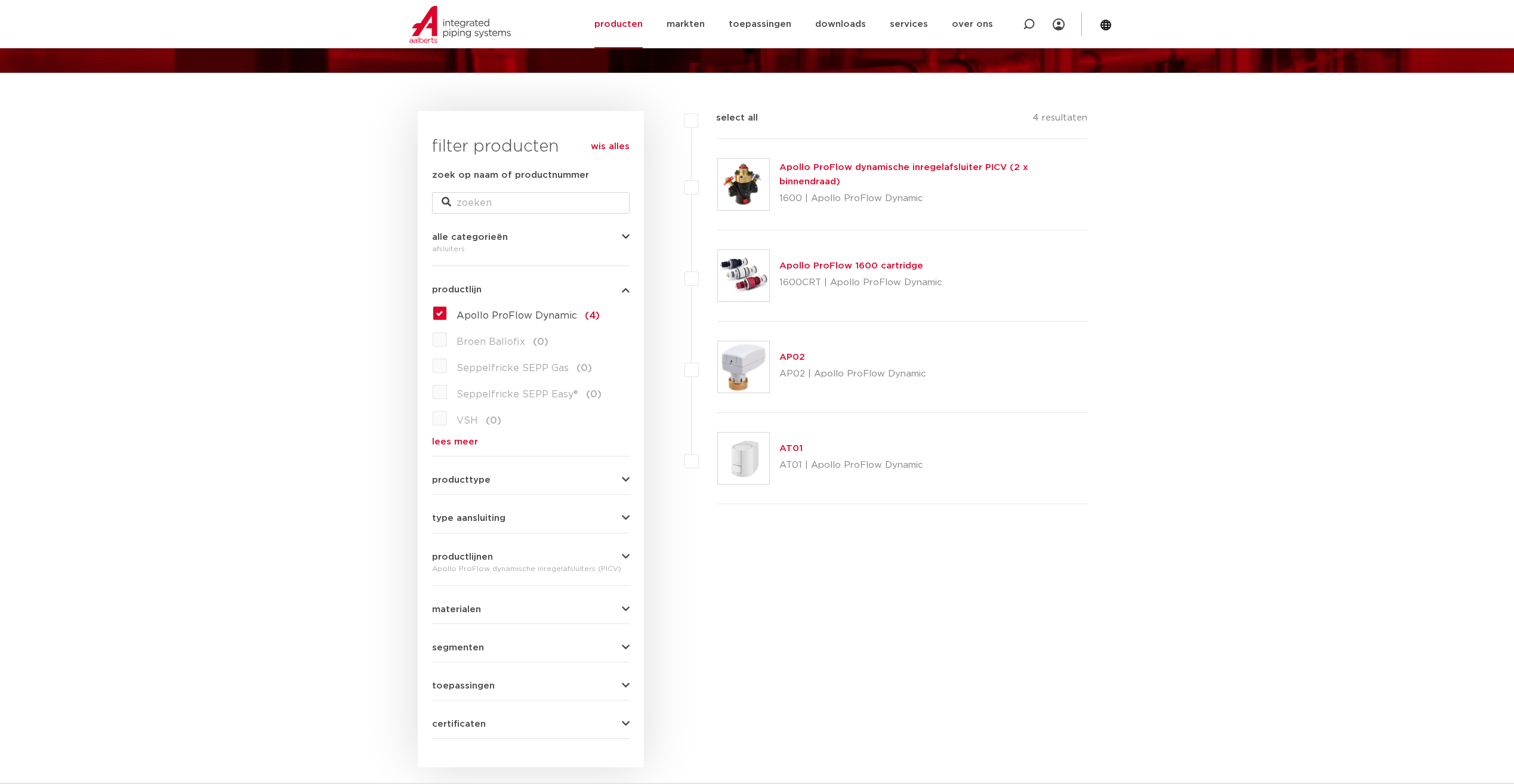
click at [835, 172] on link "Apollo ProFlow dynamische inregelafsluiter PICV (2 x binnendraad)" at bounding box center [904, 174] width 249 height 23
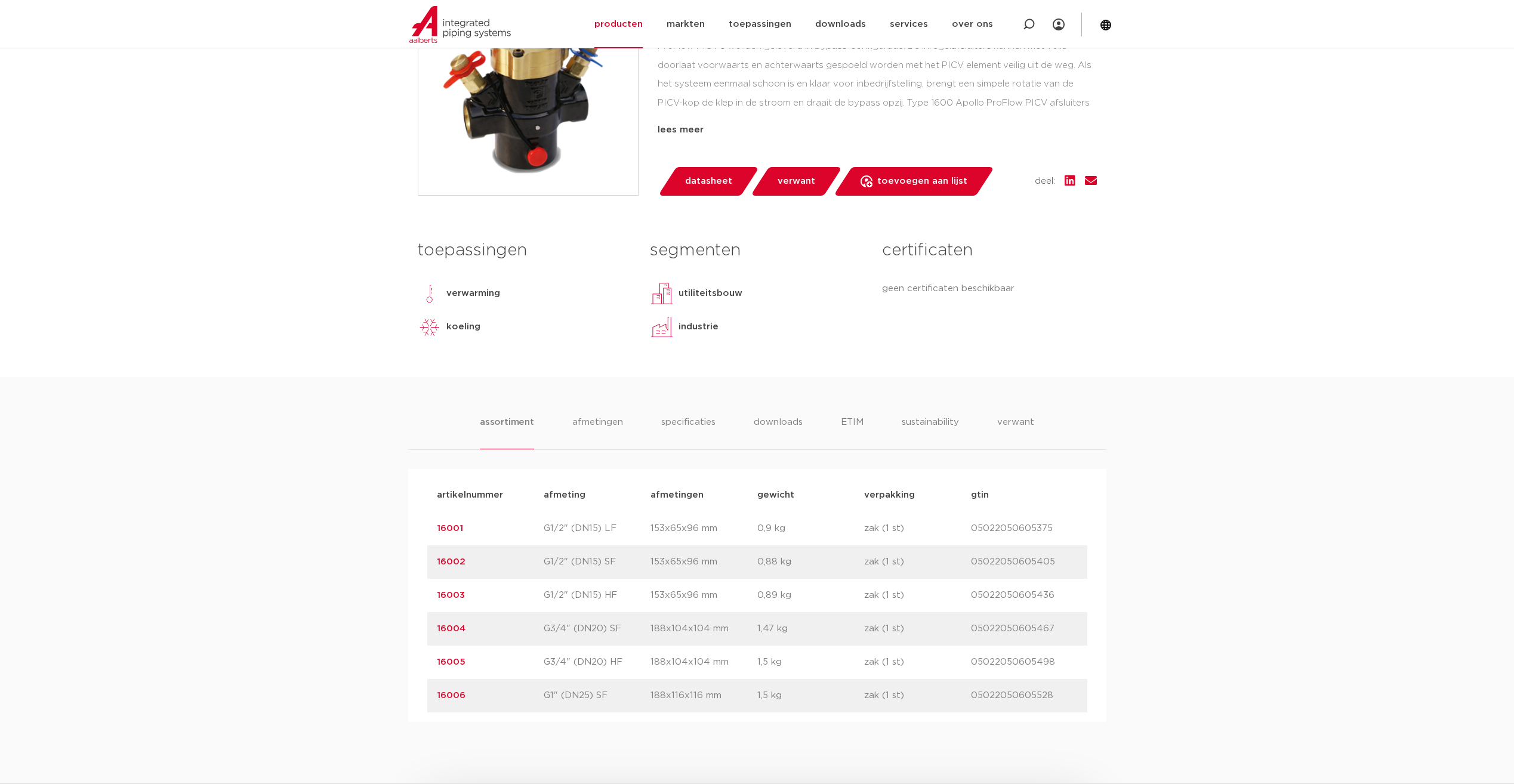
scroll to position [537, 0]
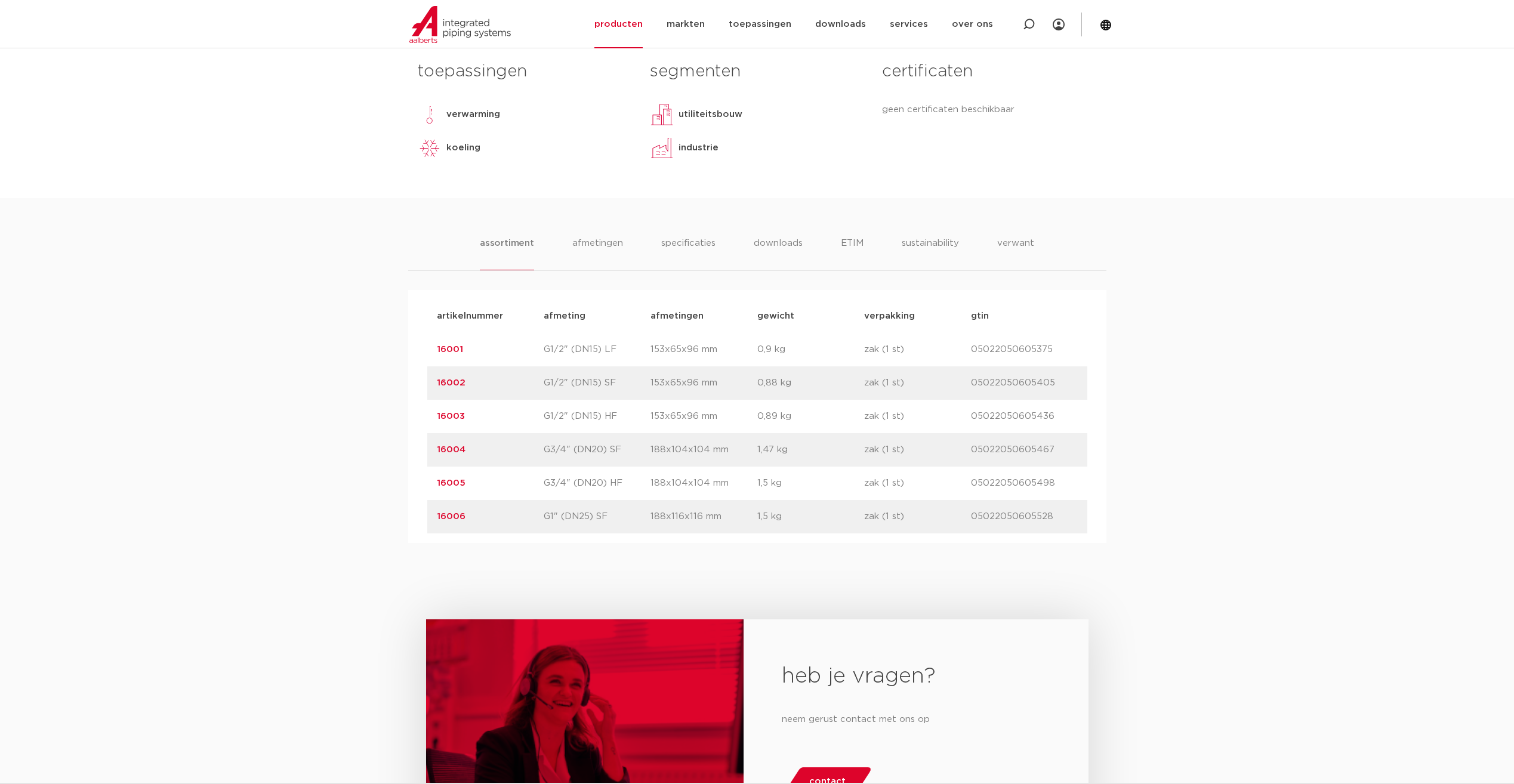
drag, startPoint x: 472, startPoint y: 489, endPoint x: 437, endPoint y: 485, distance: 35.2
click at [437, 485] on p "16005" at bounding box center [490, 483] width 107 height 14
copy link "16005"
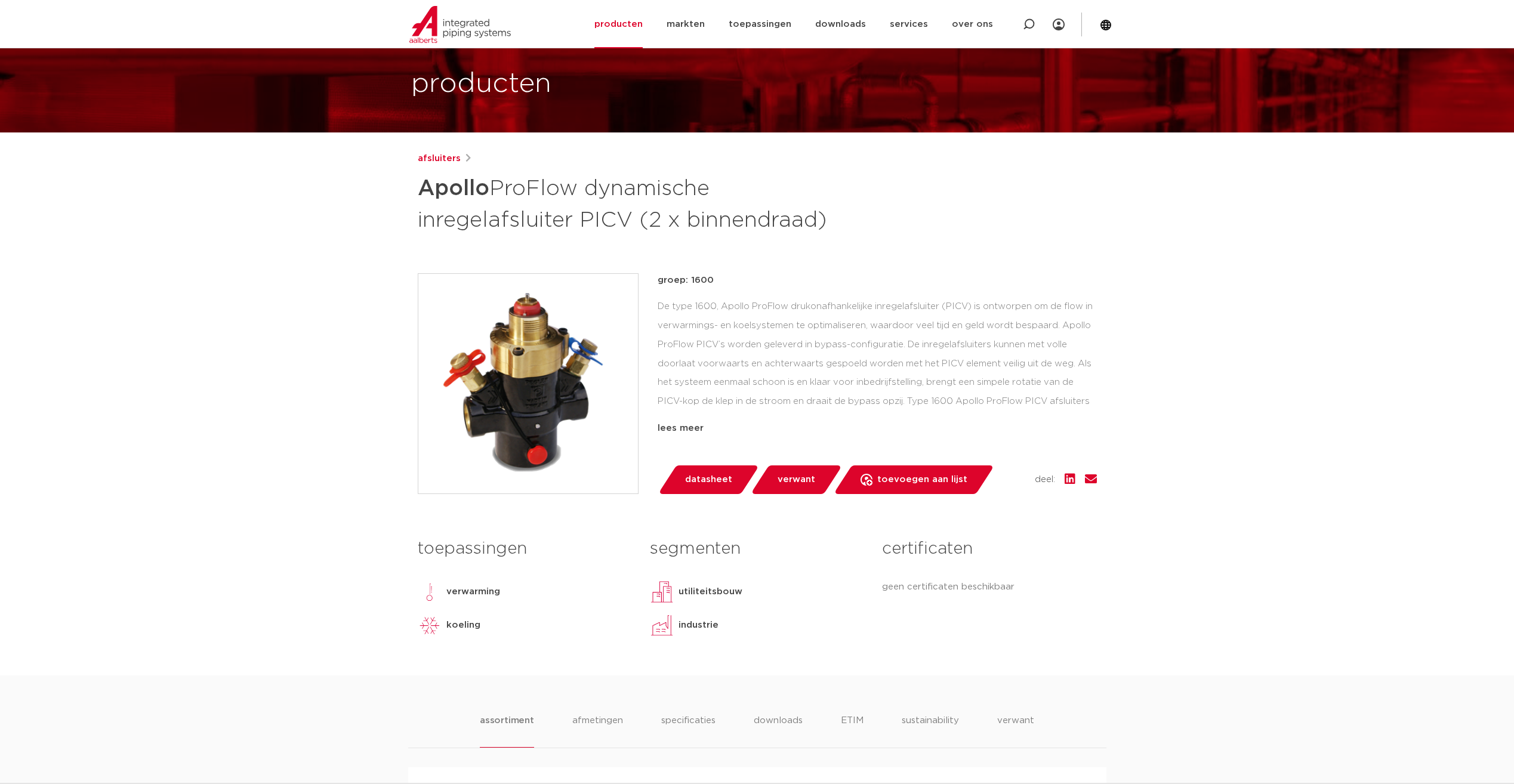
scroll to position [0, 0]
